Goal: Find contact information: Find contact information

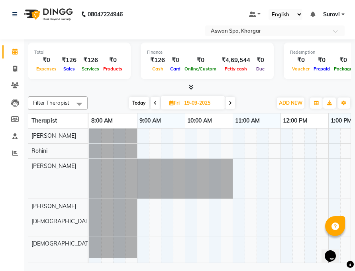
scroll to position [0, 335]
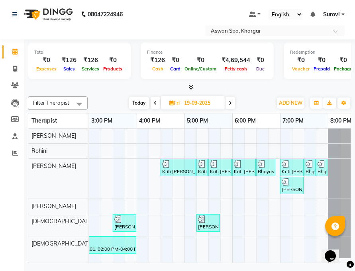
click at [157, 103] on span at bounding box center [155, 103] width 10 height 12
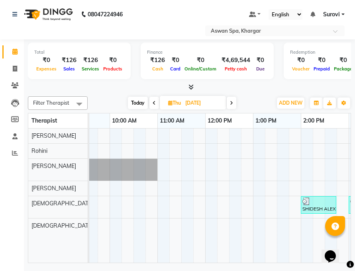
scroll to position [0, 0]
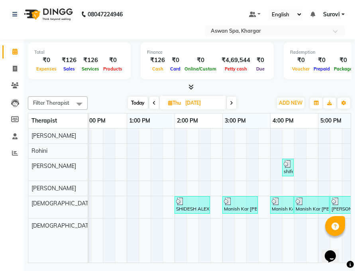
click at [152, 101] on icon at bounding box center [153, 103] width 3 height 5
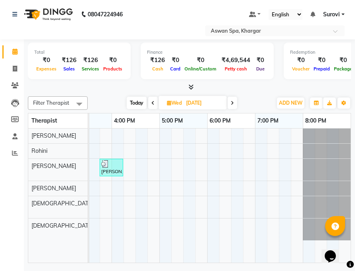
click at [152, 101] on icon at bounding box center [152, 103] width 3 height 5
type input "16-09-2025"
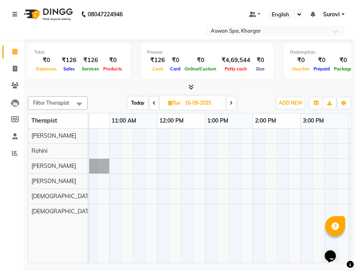
scroll to position [0, 216]
click at [218, 105] on input "16-09-2025" at bounding box center [202, 103] width 40 height 12
select select "9"
select select "2025"
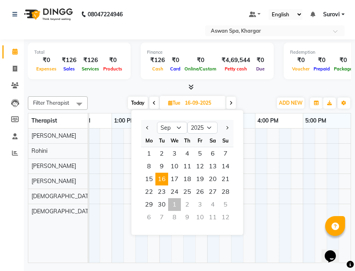
click at [176, 205] on div "1" at bounding box center [174, 204] width 13 height 13
type input "01-10-2025"
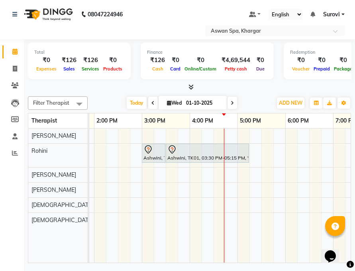
scroll to position [0, 253]
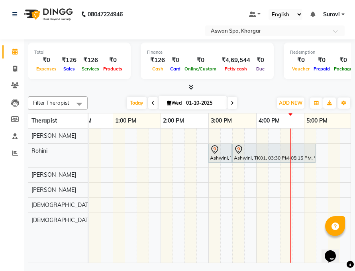
click at [215, 157] on div "Ashwini, TK01, 03:00 PM-03:30 PM, Wax Full Arms" at bounding box center [220, 153] width 22 height 17
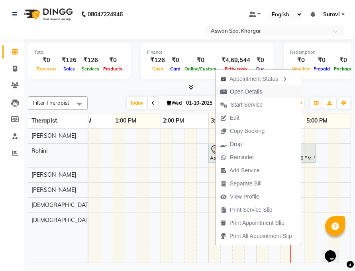
click at [242, 94] on span "Open Details" at bounding box center [246, 92] width 32 height 8
select select "7"
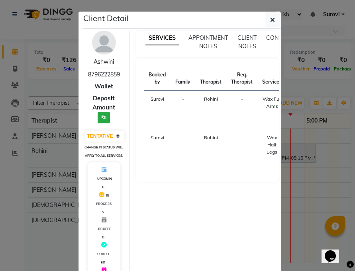
click at [94, 61] on link "Ashwini" at bounding box center [104, 61] width 20 height 7
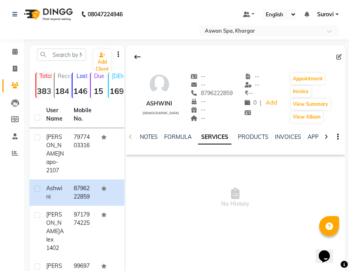
drag, startPoint x: 142, startPoint y: 105, endPoint x: 167, endPoint y: 102, distance: 25.2
click at [167, 102] on div "Ashwini [DEMOGRAPHIC_DATA] -- -- 8796222859 -- -- -- -- -- ₹ -- 0 | Add Appoint…" at bounding box center [235, 93] width 219 height 59
copy div "Ashwini"
click at [206, 178] on span "No History" at bounding box center [235, 198] width 219 height 80
drag, startPoint x: 193, startPoint y: 92, endPoint x: 227, endPoint y: 92, distance: 34.6
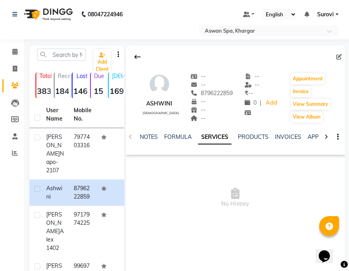
click at [227, 92] on div "Ashwini [DEMOGRAPHIC_DATA] -- -- 8796222859 -- -- -- -- -- ₹ -- 0 | Add Appoint…" at bounding box center [235, 93] width 219 height 59
copy span "8796222859"
click at [16, 51] on icon at bounding box center [14, 52] width 5 height 6
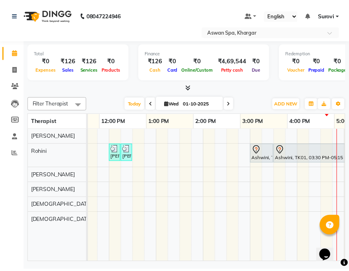
scroll to position [0, 170]
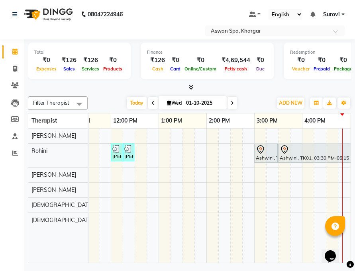
click at [115, 154] on div "[PERSON_NAME]-2107, TK02, 12:00 PM-12:10 PM, [GEOGRAPHIC_DATA]/Forehead/[PERSON…" at bounding box center [116, 152] width 10 height 15
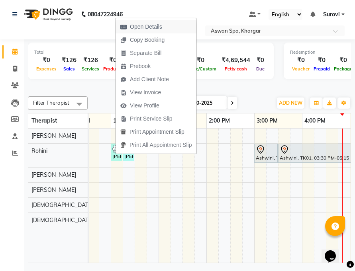
click at [150, 28] on span "Open Details" at bounding box center [146, 27] width 32 height 8
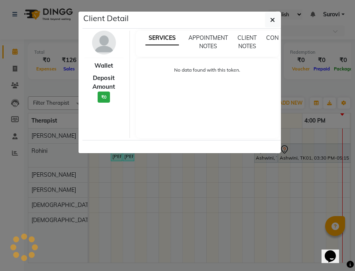
select select "3"
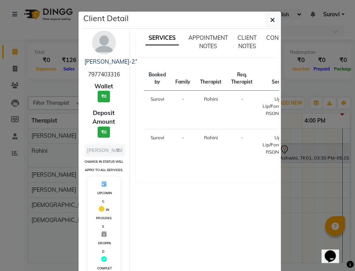
click at [88, 61] on div "[PERSON_NAME]-2107" at bounding box center [103, 62] width 39 height 8
click at [91, 60] on link "[PERSON_NAME]-2107" at bounding box center [114, 61] width 60 height 7
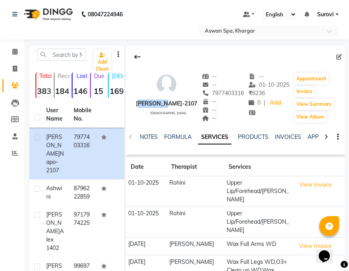
drag, startPoint x: 136, startPoint y: 104, endPoint x: 164, endPoint y: 105, distance: 27.9
click at [164, 105] on div "[PERSON_NAME]-2107" at bounding box center [166, 104] width 61 height 8
drag, startPoint x: 159, startPoint y: 105, endPoint x: 154, endPoint y: 119, distance: 14.9
click at [154, 119] on div "[PERSON_NAME]-2107 [DEMOGRAPHIC_DATA]" at bounding box center [166, 97] width 61 height 51
click at [135, 103] on div "[PERSON_NAME]-2107 [DEMOGRAPHIC_DATA] -- -- 7977403316 -- -- -- -- [DATE] ₹ 623…" at bounding box center [235, 93] width 219 height 59
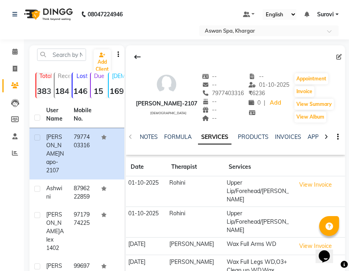
drag, startPoint x: 137, startPoint y: 104, endPoint x: 198, endPoint y: 104, distance: 61.7
click at [198, 104] on div "[PERSON_NAME]-2107 [DEMOGRAPHIC_DATA] -- -- 7977403316 -- -- -- -- [DATE] ₹ 623…" at bounding box center [235, 93] width 219 height 59
copy div "[PERSON_NAME]-2107"
click at [179, 115] on div "[PERSON_NAME]-2107 [DEMOGRAPHIC_DATA]" at bounding box center [166, 97] width 61 height 51
drag, startPoint x: 213, startPoint y: 95, endPoint x: 244, endPoint y: 94, distance: 30.7
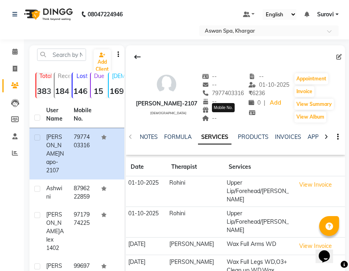
click at [244, 94] on span "7977403316" at bounding box center [223, 93] width 42 height 7
copy span "7977403316"
